Goal: Check status: Check status

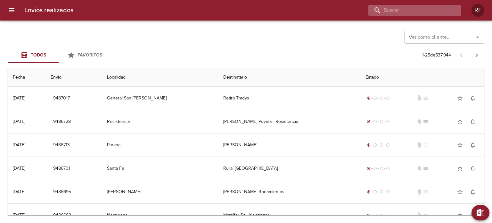
click at [445, 13] on input "buscar" at bounding box center [410, 10] width 82 height 11
type input "2"
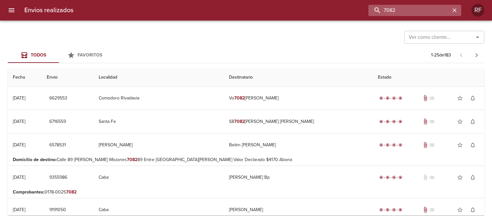
click at [385, 11] on input "7082" at bounding box center [410, 10] width 82 height 11
click at [402, 9] on input "27082" at bounding box center [410, 10] width 82 height 11
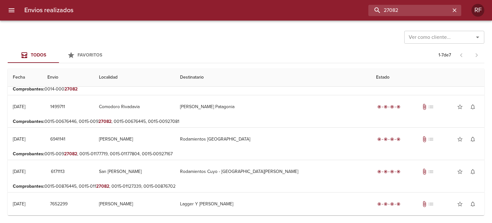
scroll to position [97, 0]
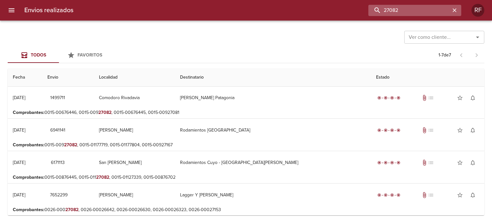
click at [403, 14] on input "27082" at bounding box center [410, 10] width 82 height 11
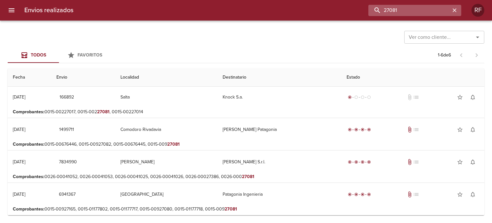
scroll to position [0, 0]
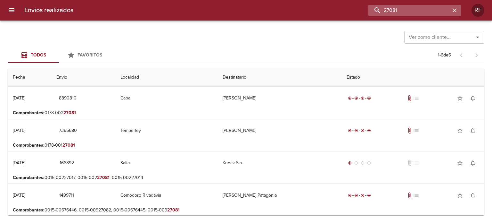
click at [386, 11] on input "27081" at bounding box center [410, 10] width 82 height 11
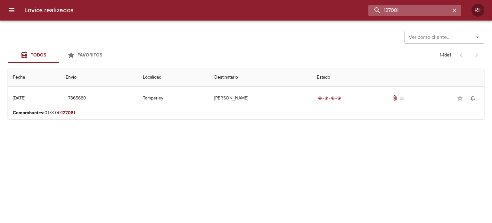
click at [414, 9] on input "127081" at bounding box center [410, 10] width 82 height 11
type input "g & g"
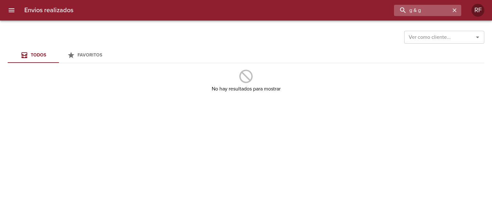
click at [458, 14] on div "g & g" at bounding box center [427, 10] width 67 height 11
click at [455, 9] on icon "button" at bounding box center [455, 10] width 6 height 6
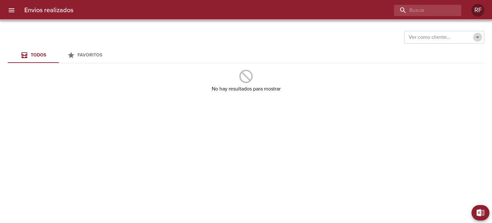
click at [477, 38] on icon "Abrir" at bounding box center [478, 37] width 8 height 8
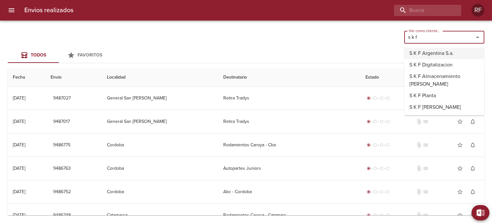
click at [446, 54] on li "S K F Argentina S.a." at bounding box center [445, 53] width 80 height 12
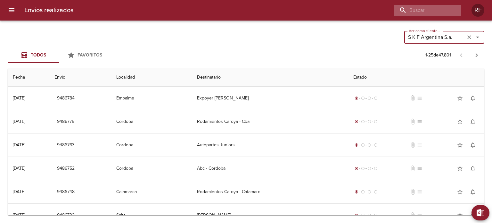
type input "S K F Argentina S.a."
click at [430, 6] on input "buscar" at bounding box center [410, 10] width 82 height 11
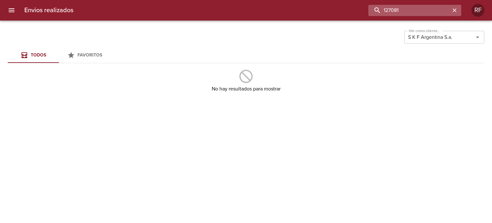
click at [430, 6] on input "127081" at bounding box center [410, 10] width 82 height 11
type input "1"
type input "81"
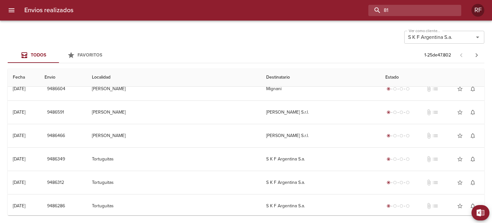
scroll to position [455, 0]
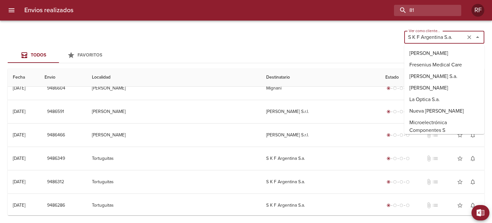
click at [424, 40] on input "S K F Argentina S.a." at bounding box center [434, 37] width 57 height 9
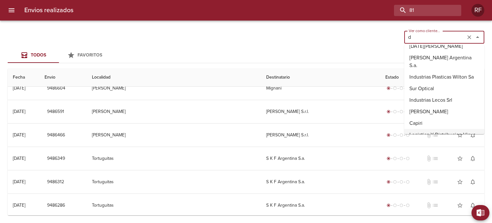
scroll to position [0, 0]
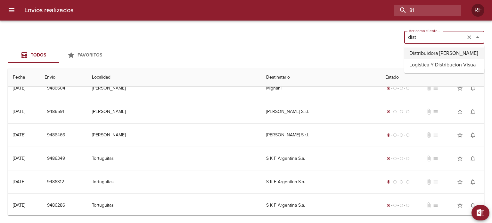
click at [428, 52] on li "Distribuidora [PERSON_NAME]" at bounding box center [445, 53] width 80 height 12
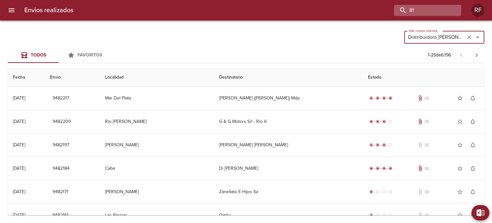
type input "Distribuidora [PERSON_NAME]"
click at [441, 9] on input "81" at bounding box center [410, 10] width 82 height 11
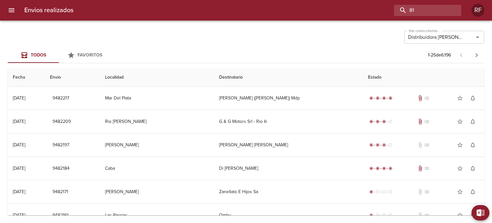
click at [390, 18] on div "Envios realizados 81 RF" at bounding box center [246, 10] width 492 height 21
click at [422, 12] on input "81" at bounding box center [410, 10] width 82 height 11
click at [422, 11] on input "81" at bounding box center [410, 10] width 82 height 11
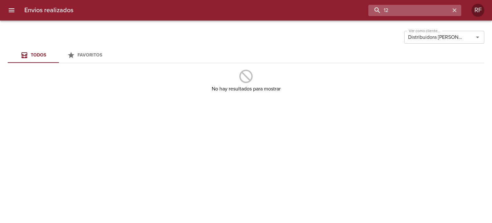
type input "1"
type input "7081"
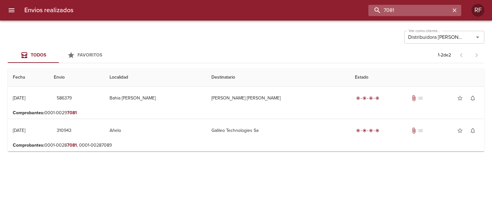
click at [422, 15] on input "7081" at bounding box center [410, 10] width 82 height 11
type input "4"
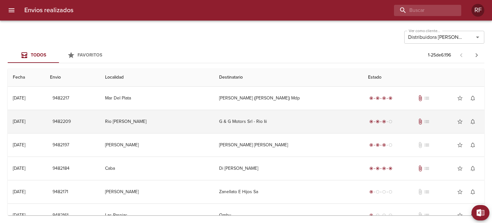
click at [208, 121] on td "Rio [PERSON_NAME]" at bounding box center [157, 121] width 114 height 23
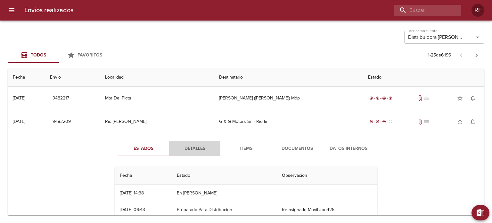
click at [202, 150] on span "Detalles" at bounding box center [195, 149] width 44 height 8
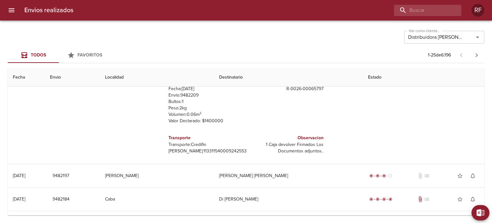
scroll to position [96, 0]
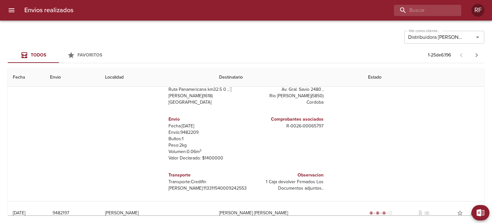
click at [394, 132] on div "Estados Detalles Items Documentos Datos Internos Remitente Distribuidora [PERSO…" at bounding box center [246, 119] width 467 height 164
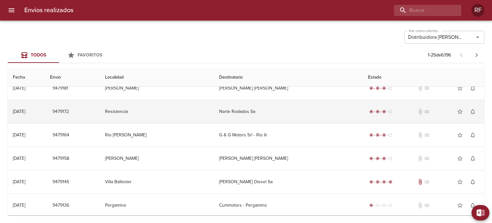
scroll to position [619, 0]
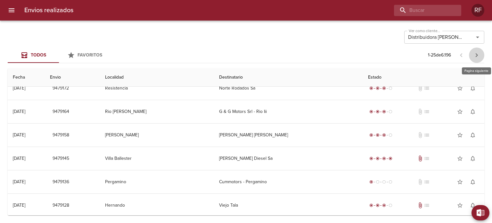
click at [476, 50] on button "button" at bounding box center [476, 54] width 15 height 15
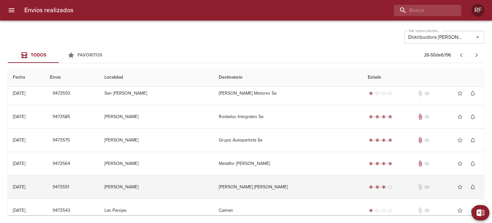
scroll to position [455, 0]
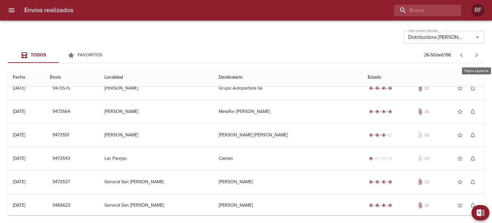
click at [474, 55] on icon "button" at bounding box center [477, 55] width 8 height 8
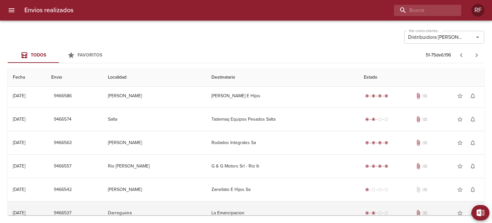
scroll to position [96, 0]
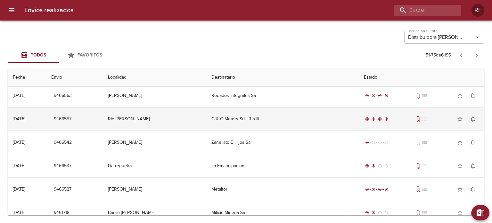
drag, startPoint x: 214, startPoint y: 119, endPoint x: 222, endPoint y: 119, distance: 8.7
click at [222, 119] on td "G & G Motors Srl - Rio Iii" at bounding box center [282, 118] width 153 height 23
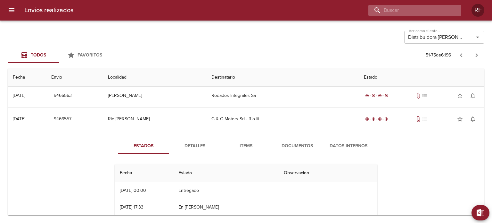
click at [433, 15] on input "buscar" at bounding box center [410, 10] width 82 height 11
type input "g"
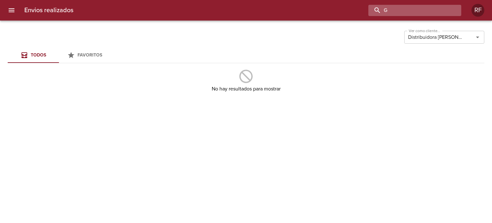
type input "G"
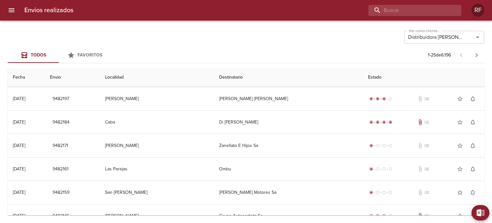
scroll to position [0, 0]
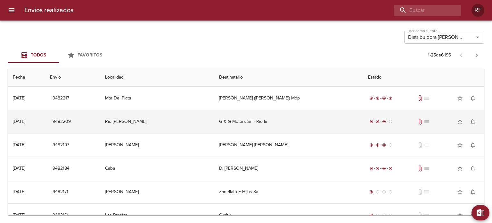
click at [232, 124] on td "G & G Motors Srl - Rio Iii" at bounding box center [288, 121] width 149 height 23
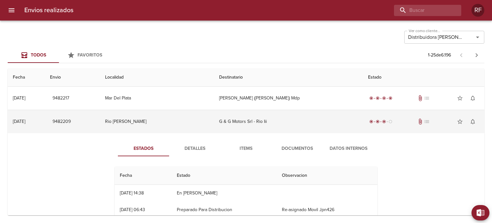
drag, startPoint x: 273, startPoint y: 121, endPoint x: 228, endPoint y: 121, distance: 44.9
click at [229, 121] on td "G & G Motors Srl - Rio Iii" at bounding box center [288, 121] width 149 height 23
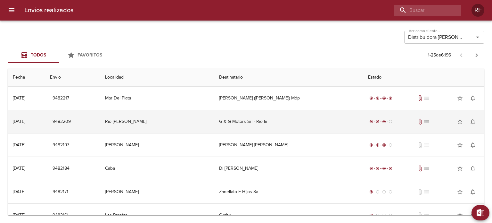
drag, startPoint x: 229, startPoint y: 122, endPoint x: 221, endPoint y: 120, distance: 7.9
click at [221, 120] on td "G & G Motors Srl - Rio Iii" at bounding box center [288, 121] width 149 height 23
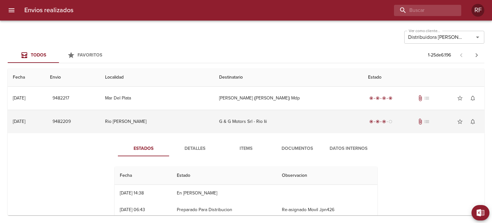
click at [221, 120] on td "G & G Motors Srl - Rio Iii" at bounding box center [288, 121] width 149 height 23
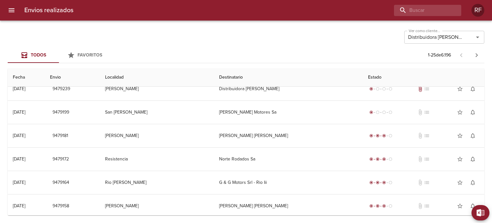
scroll to position [455, 0]
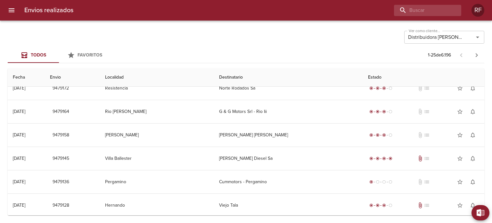
click at [478, 51] on icon "button" at bounding box center [477, 55] width 8 height 8
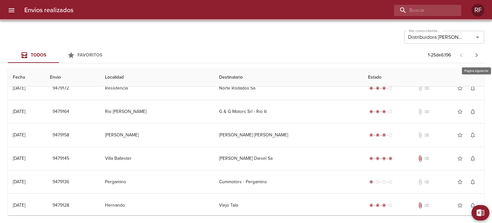
click at [478, 51] on icon "button" at bounding box center [477, 55] width 8 height 8
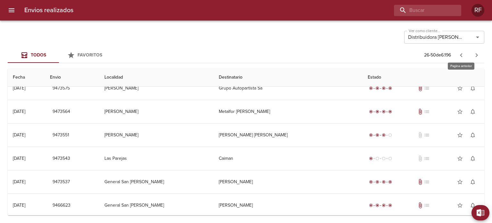
click at [467, 52] on button "button" at bounding box center [461, 54] width 15 height 15
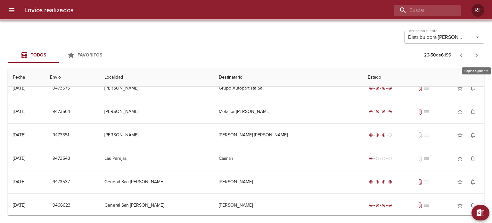
click at [474, 51] on icon "button" at bounding box center [477, 55] width 8 height 8
click at [478, 57] on icon "button" at bounding box center [477, 55] width 8 height 8
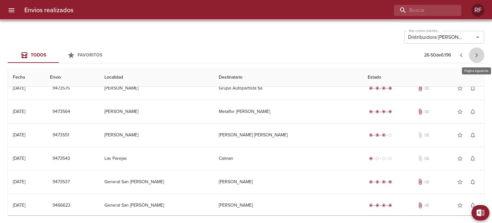
click at [478, 57] on icon "button" at bounding box center [477, 55] width 8 height 8
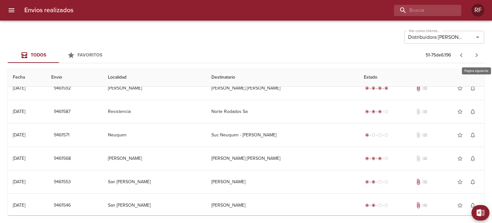
scroll to position [0, 0]
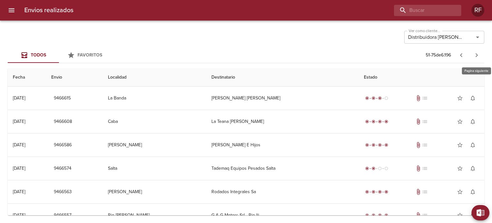
click at [478, 57] on icon "button" at bounding box center [477, 55] width 8 height 8
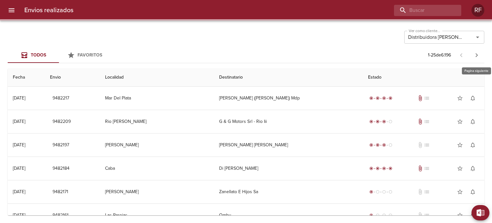
click at [478, 57] on icon "button" at bounding box center [477, 55] width 8 height 8
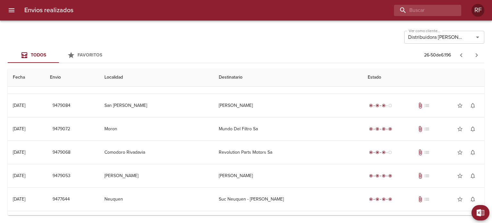
scroll to position [64, 0]
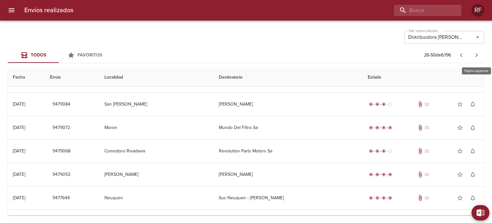
click at [478, 54] on icon "button" at bounding box center [477, 55] width 8 height 8
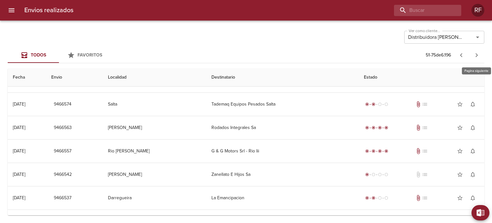
scroll to position [0, 0]
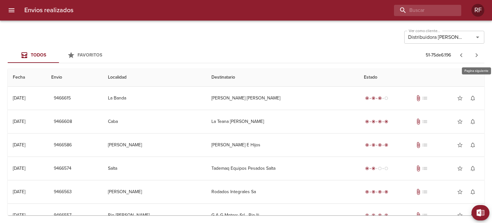
click at [478, 54] on icon "button" at bounding box center [477, 55] width 8 height 8
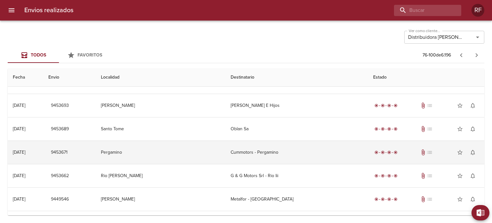
scroll to position [321, 0]
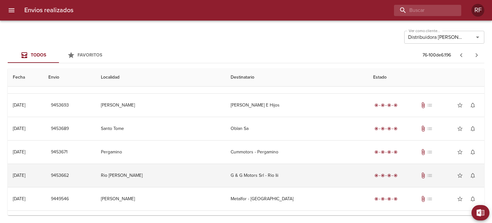
click at [297, 169] on td "G & G Motors Srl - Rio Iii" at bounding box center [297, 175] width 143 height 23
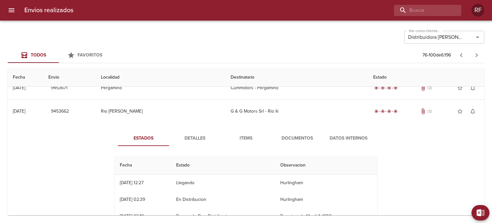
scroll to position [32, 0]
drag, startPoint x: 199, startPoint y: 136, endPoint x: 229, endPoint y: 137, distance: 30.5
click at [199, 136] on span "Detalles" at bounding box center [195, 138] width 44 height 8
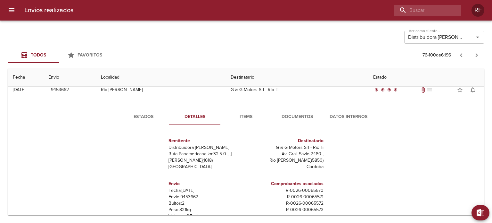
scroll to position [417, 0]
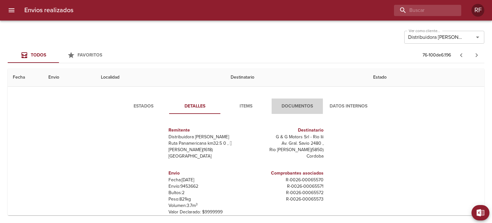
click at [295, 103] on span "Documentos" at bounding box center [298, 106] width 44 height 8
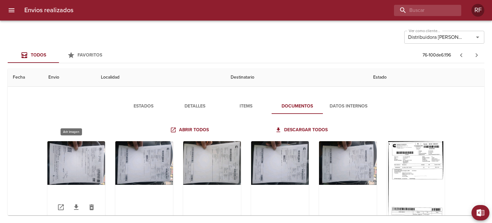
click at [82, 161] on div "Tabla de envíos del cliente" at bounding box center [76, 181] width 58 height 80
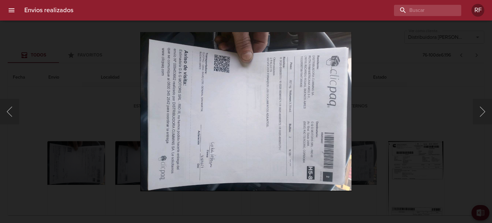
click at [288, 137] on img "Lightbox" at bounding box center [246, 111] width 212 height 159
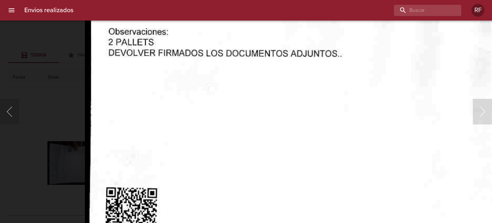
click at [365, 172] on img "Lightbox" at bounding box center [301, 114] width 433 height 640
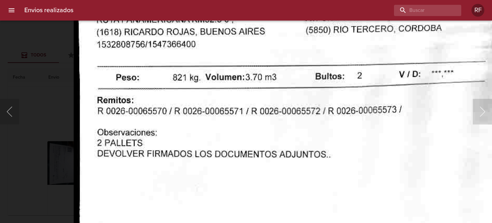
click at [296, 215] on img "Lightbox" at bounding box center [290, 214] width 433 height 640
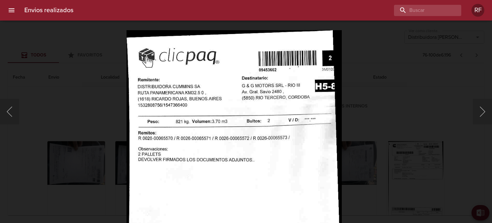
click at [241, 101] on img "Lightbox" at bounding box center [235, 189] width 216 height 319
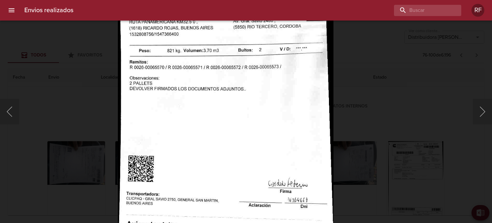
click at [242, 98] on img "Lightbox" at bounding box center [226, 118] width 216 height 319
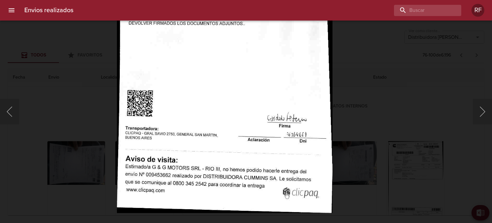
click at [245, 82] on img "Lightbox" at bounding box center [225, 53] width 216 height 319
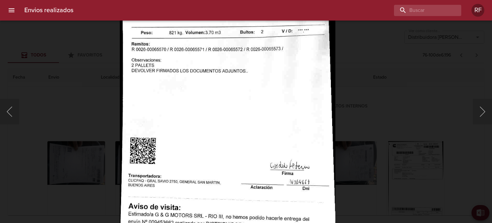
click at [247, 168] on img "Lightbox" at bounding box center [228, 100] width 216 height 319
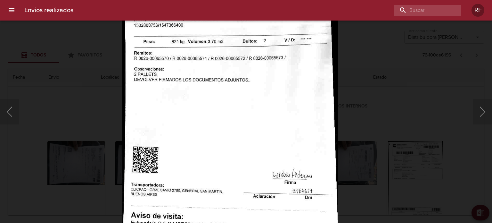
click at [258, 100] on img "Lightbox" at bounding box center [230, 109] width 216 height 319
click at [356, 89] on div "Lightbox" at bounding box center [246, 111] width 492 height 223
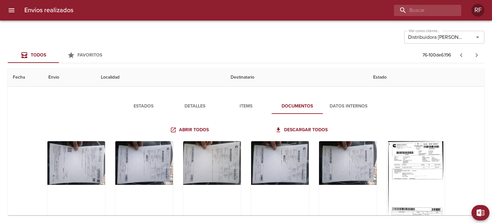
click at [143, 104] on span "Estados" at bounding box center [144, 106] width 44 height 8
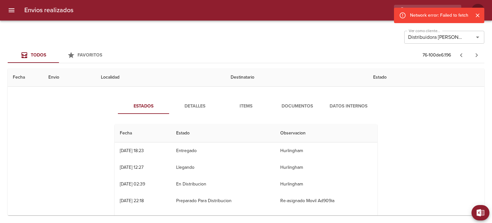
click at [194, 108] on span "Detalles" at bounding box center [195, 106] width 44 height 8
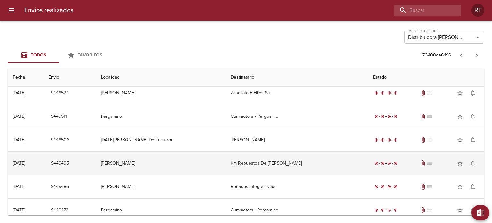
scroll to position [619, 0]
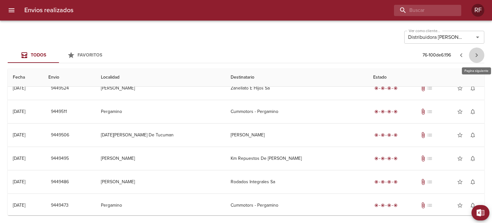
click at [478, 55] on icon "button" at bounding box center [477, 55] width 2 height 4
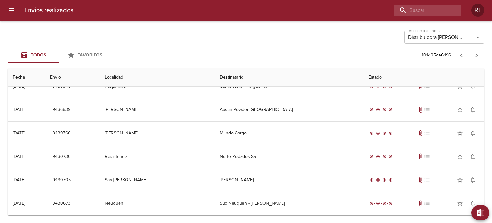
scroll to position [0, 0]
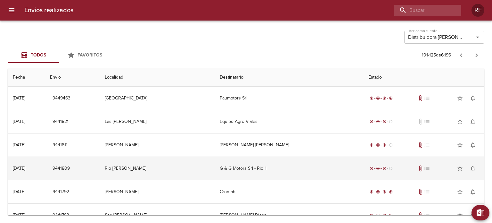
click at [342, 169] on td "G & G Motors Srl - Rio Iii" at bounding box center [289, 168] width 149 height 23
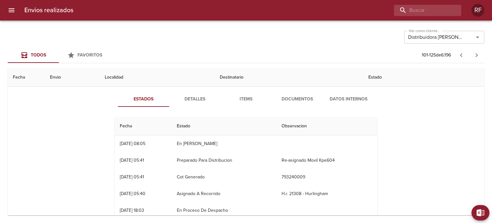
scroll to position [64, 0]
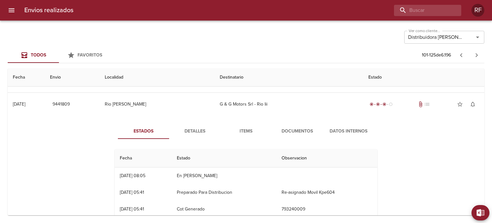
click at [198, 128] on span "Detalles" at bounding box center [195, 131] width 44 height 8
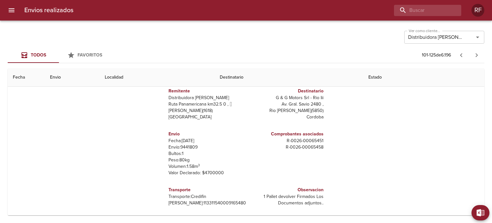
scroll to position [96, 0]
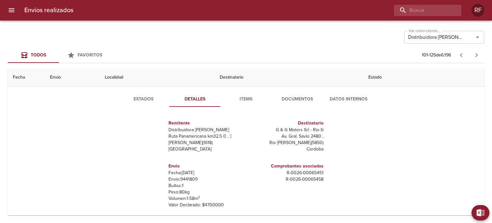
click at [294, 99] on span "Documentos" at bounding box center [298, 99] width 44 height 8
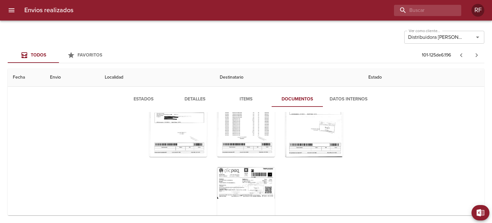
scroll to position [69, 0]
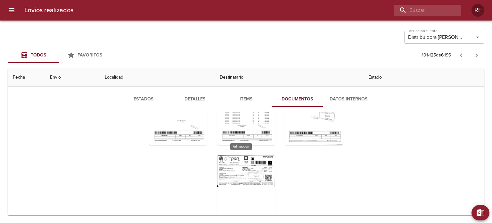
click at [239, 165] on div "Tabla de envíos del cliente" at bounding box center [246, 195] width 58 height 80
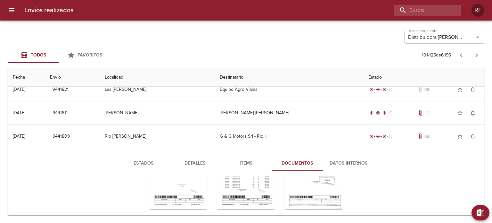
scroll to position [64, 0]
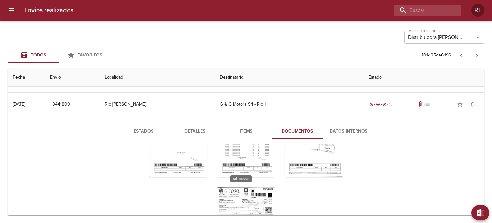
click at [253, 195] on div "Tabla de envíos del cliente" at bounding box center [246, 227] width 58 height 80
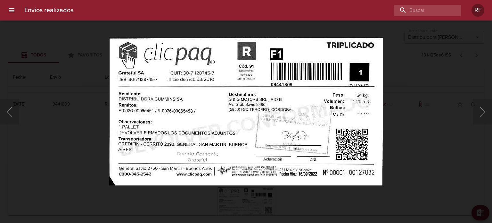
click at [38, 137] on div "Lightbox" at bounding box center [246, 111] width 492 height 223
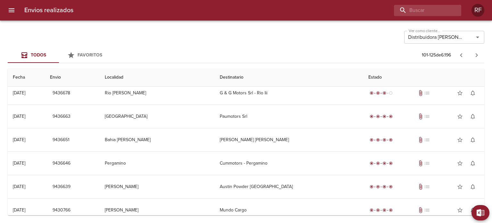
scroll to position [545, 0]
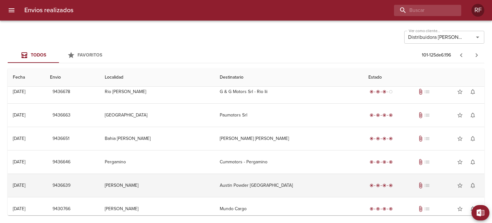
click at [292, 188] on td "Austin Powder [GEOGRAPHIC_DATA]" at bounding box center [289, 185] width 149 height 23
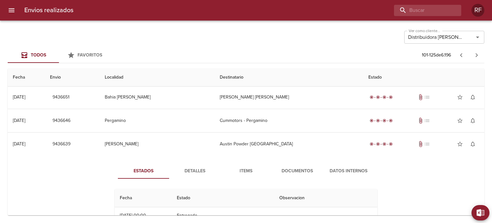
scroll to position [641, 0]
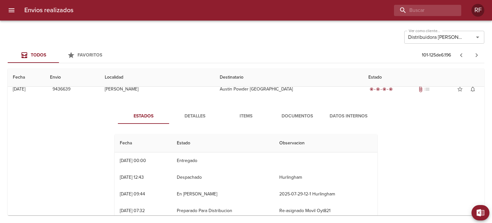
click at [297, 113] on span "Documentos" at bounding box center [298, 116] width 44 height 8
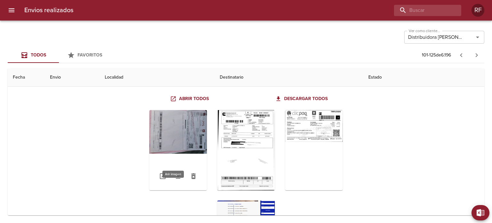
scroll to position [673, 0]
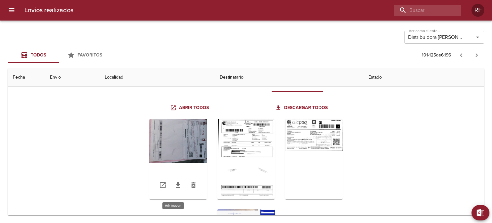
click at [192, 130] on div "Tabla de envíos del cliente" at bounding box center [178, 159] width 58 height 80
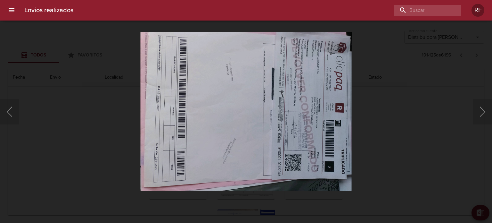
click at [425, 107] on div "Lightbox" at bounding box center [246, 111] width 492 height 223
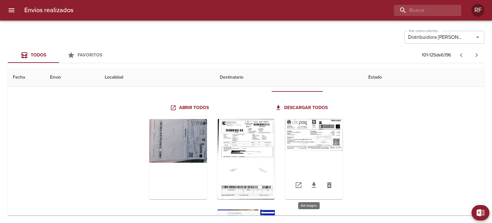
click at [322, 137] on div "Tabla de envíos del cliente" at bounding box center [314, 159] width 58 height 80
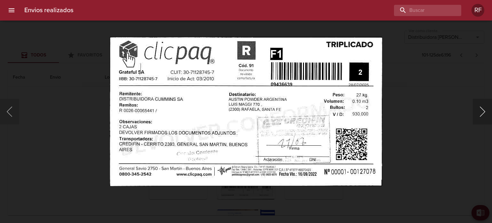
click at [486, 112] on button "Siguiente" at bounding box center [482, 112] width 19 height 26
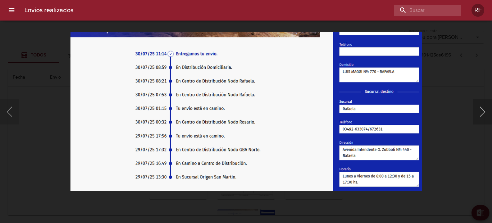
click at [486, 112] on button "Siguiente" at bounding box center [482, 112] width 19 height 26
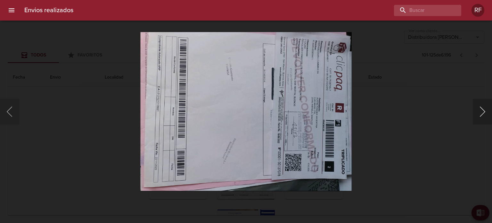
click at [486, 112] on button "Siguiente" at bounding box center [482, 112] width 19 height 26
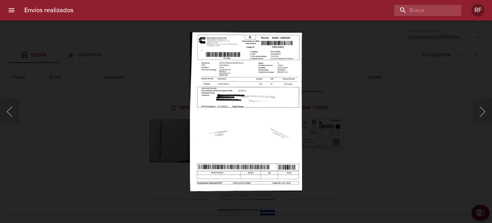
drag, startPoint x: 232, startPoint y: 36, endPoint x: 111, endPoint y: 124, distance: 149.9
click at [111, 124] on div "Lightbox" at bounding box center [246, 111] width 492 height 223
